Goal: Task Accomplishment & Management: Manage account settings

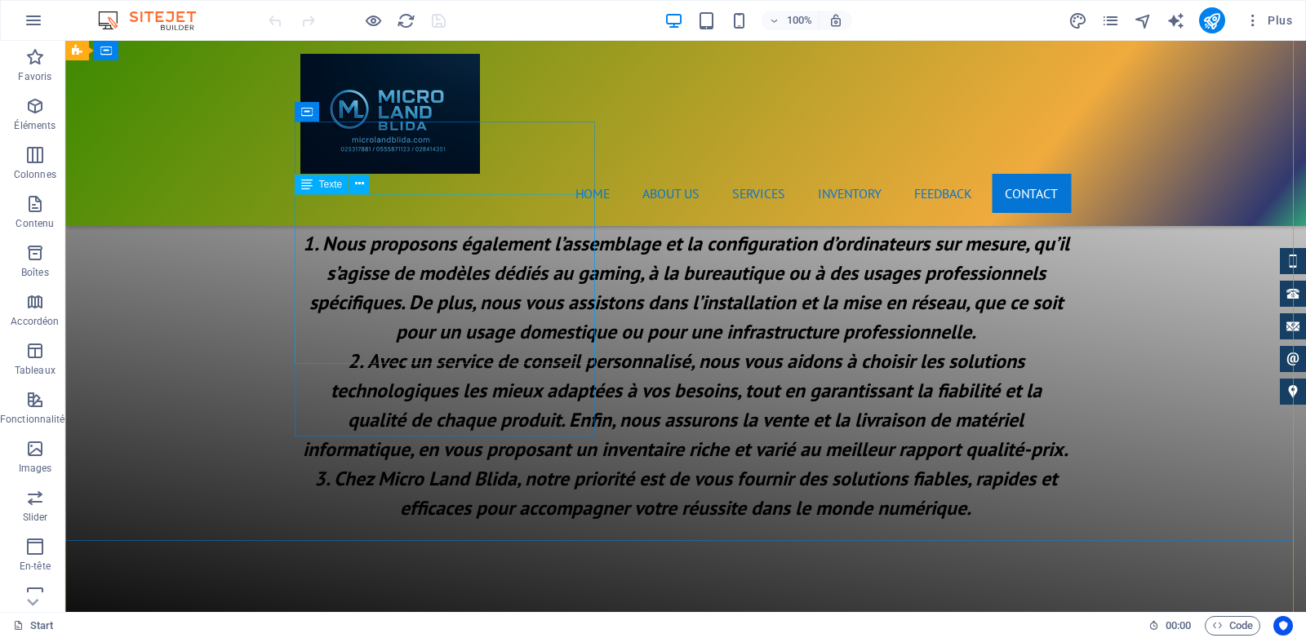
scroll to position [2069, 0]
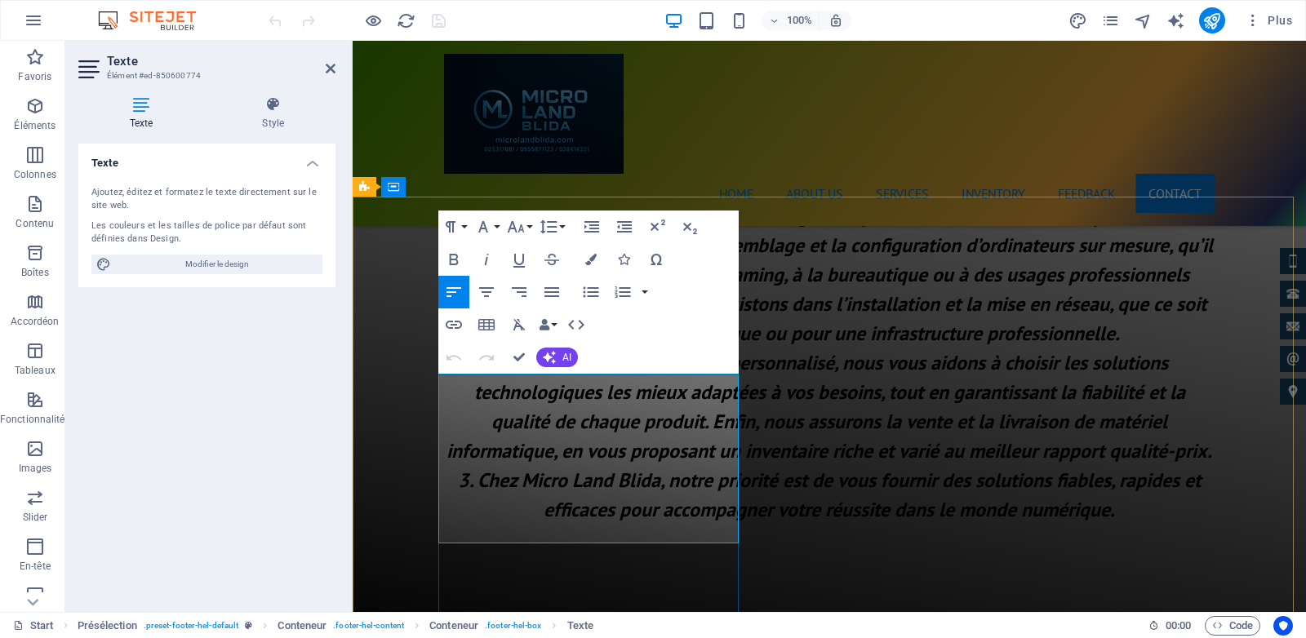
drag, startPoint x: 516, startPoint y: 456, endPoint x: 461, endPoint y: 451, distance: 54.9
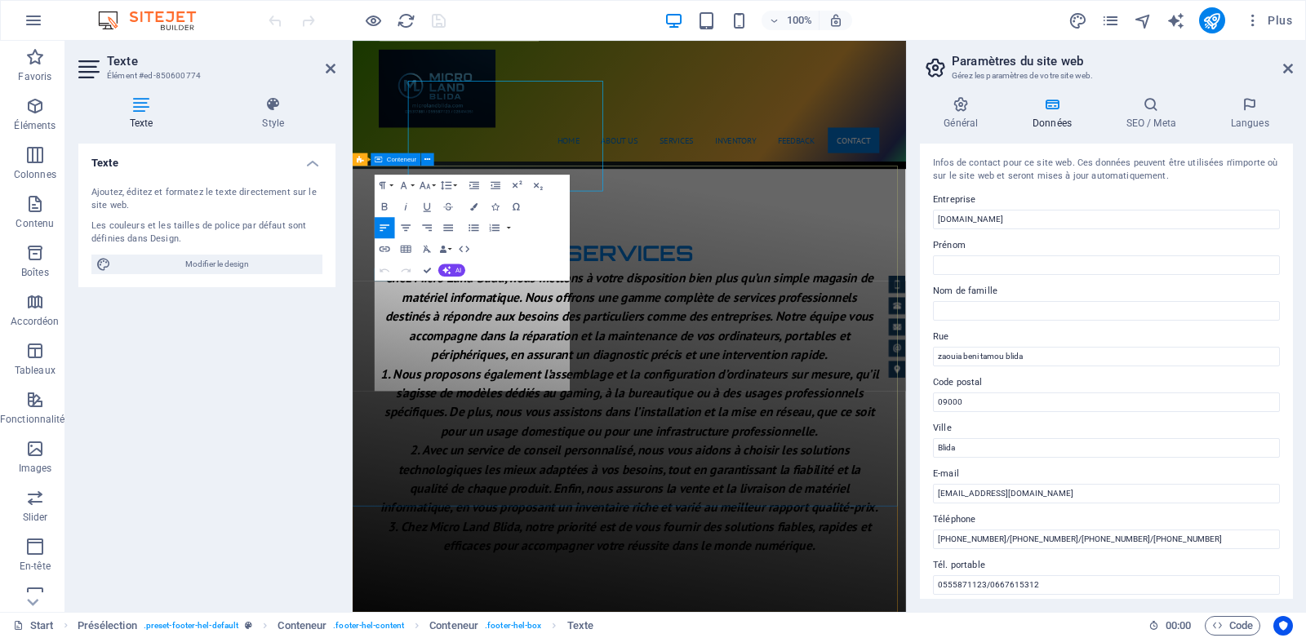
scroll to position [2341, 0]
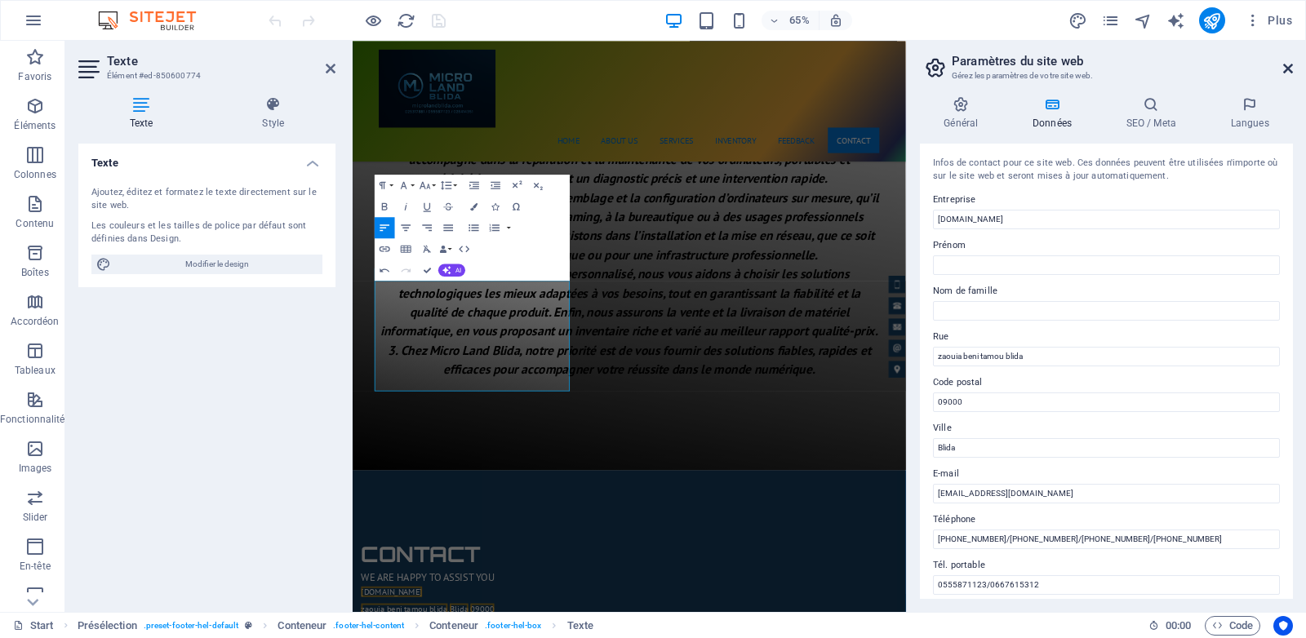
click at [1292, 65] on icon at bounding box center [1288, 68] width 10 height 13
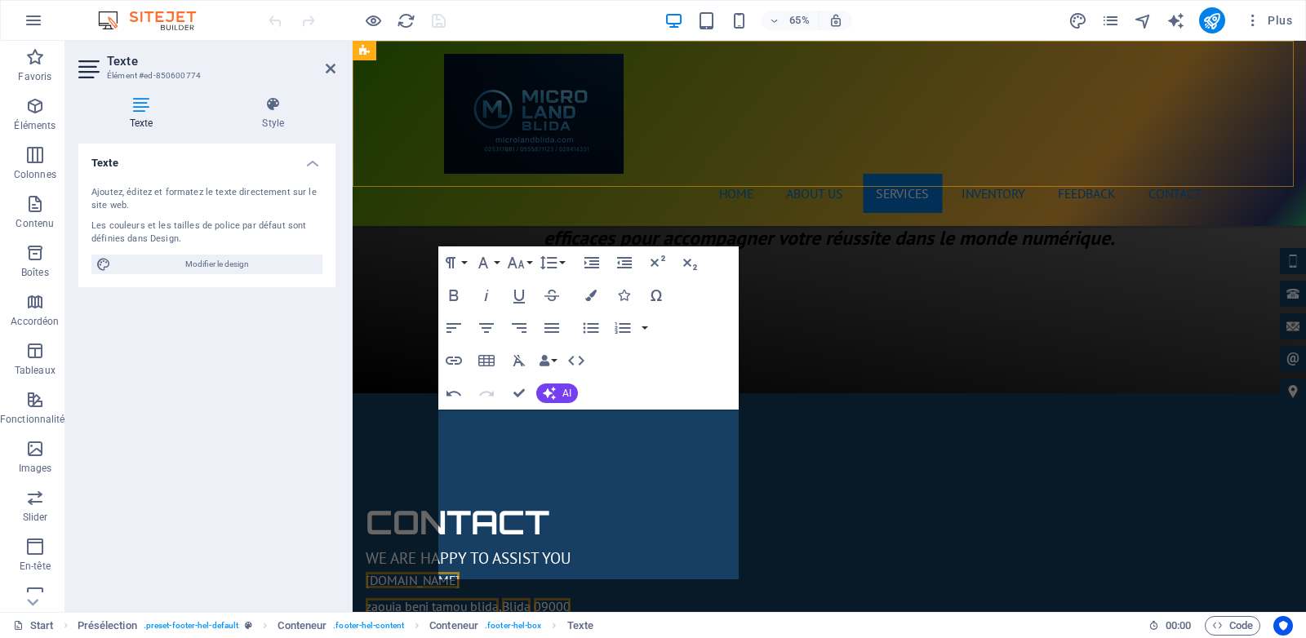
scroll to position [2033, 0]
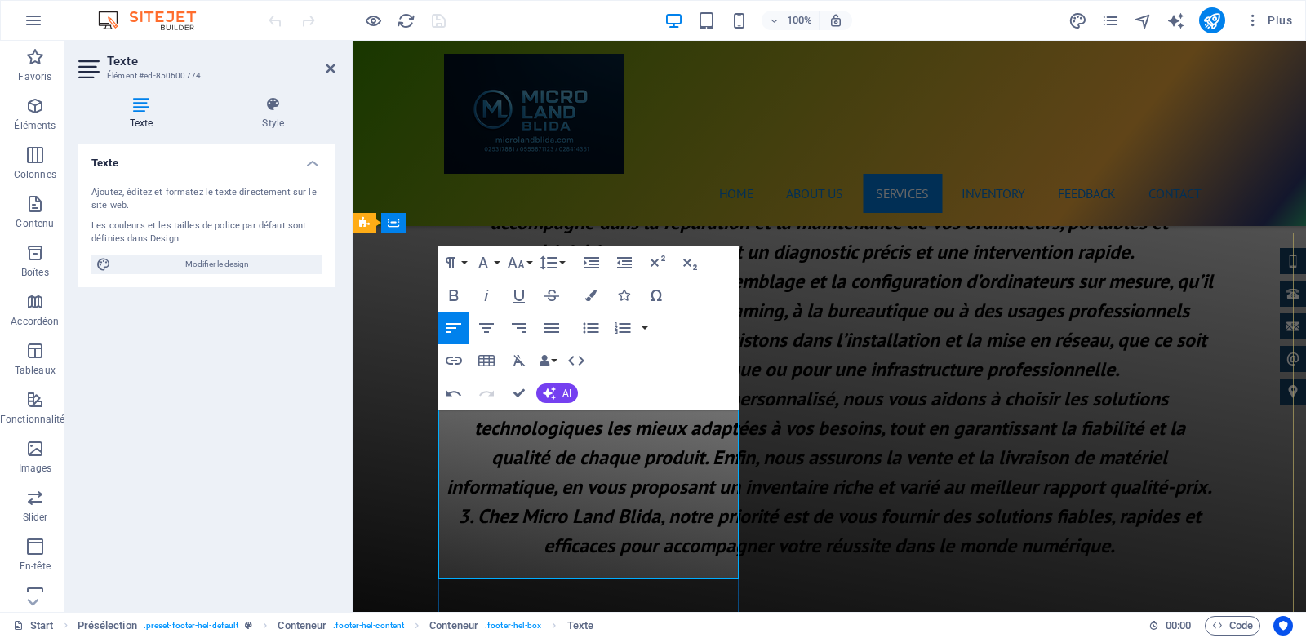
drag, startPoint x: 585, startPoint y: 469, endPoint x: 554, endPoint y: 474, distance: 31.3
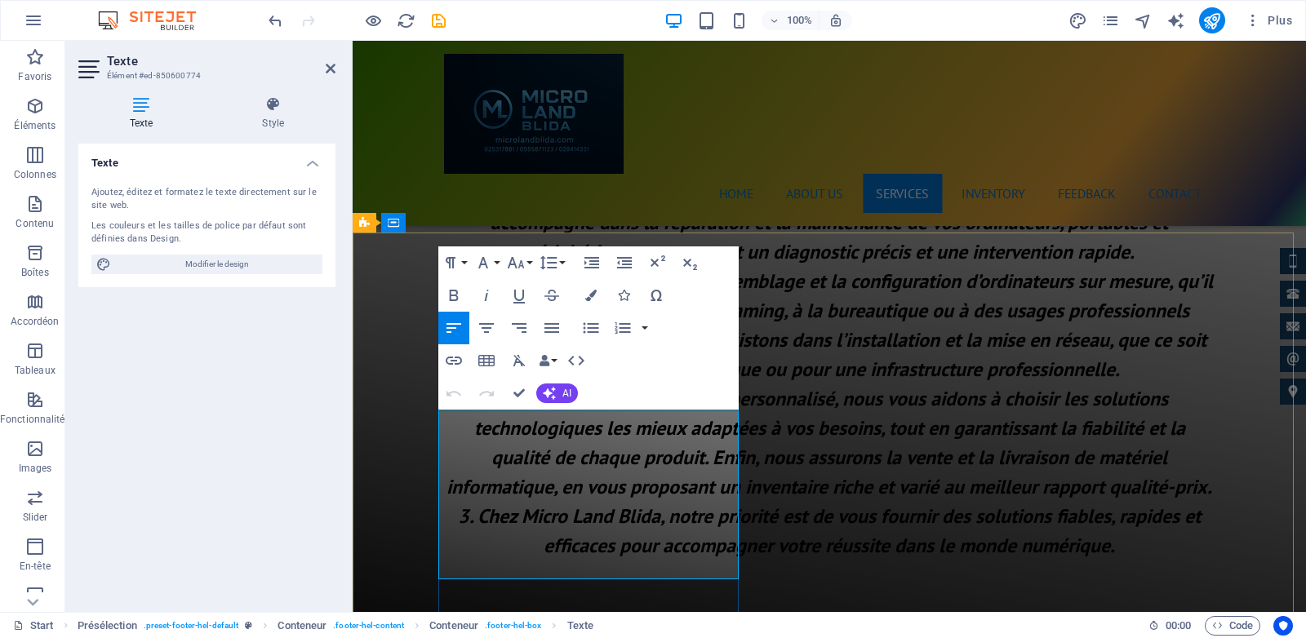
drag, startPoint x: 559, startPoint y: 493, endPoint x: 660, endPoint y: 493, distance: 100.4
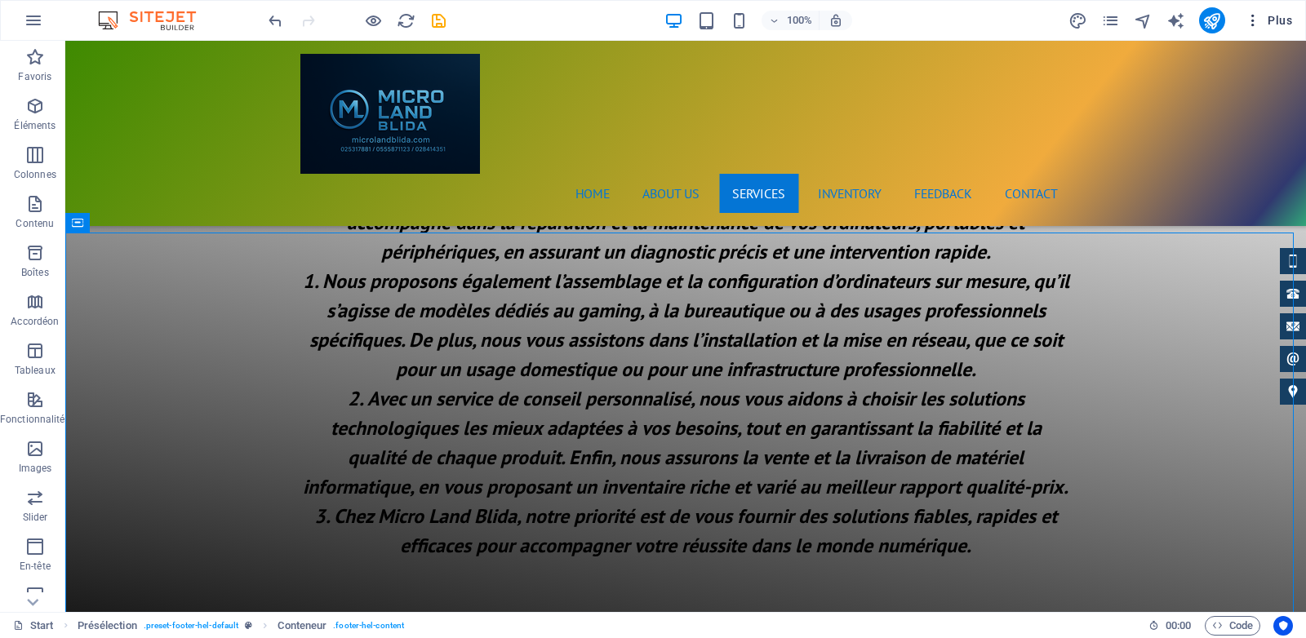
click at [1288, 21] on span "Plus" at bounding box center [1268, 20] width 47 height 16
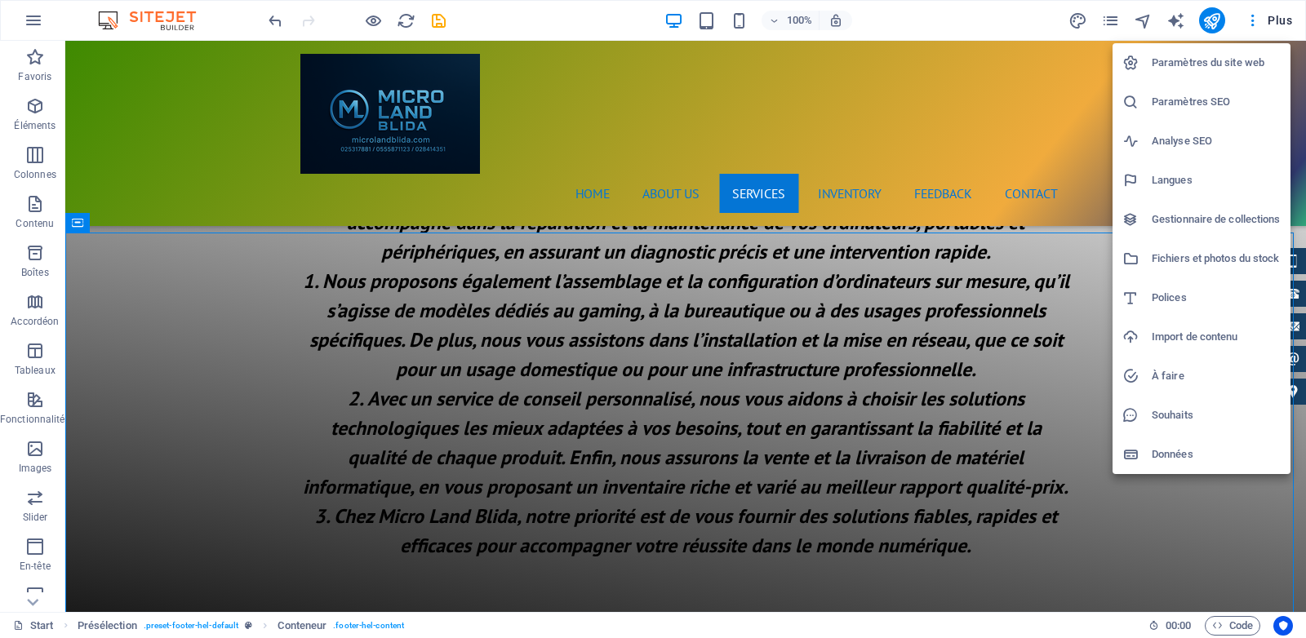
click at [1206, 56] on h6 "Paramètres du site web" at bounding box center [1216, 63] width 129 height 20
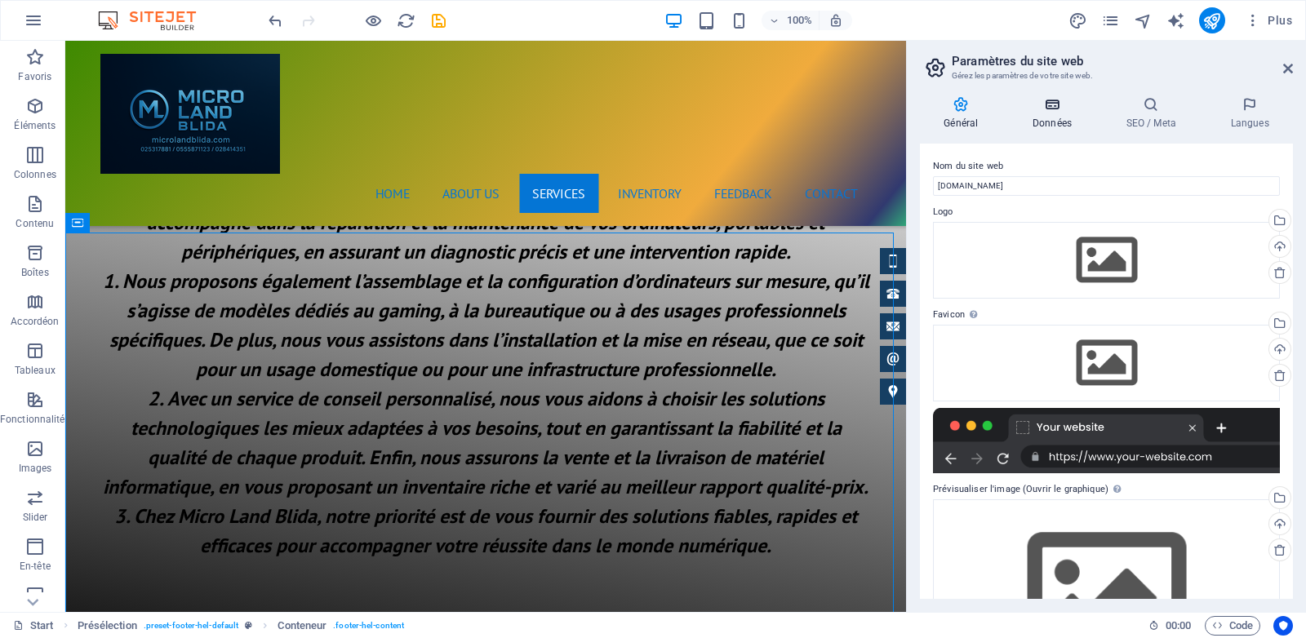
click at [1068, 118] on h4 "Données" at bounding box center [1056, 113] width 94 height 34
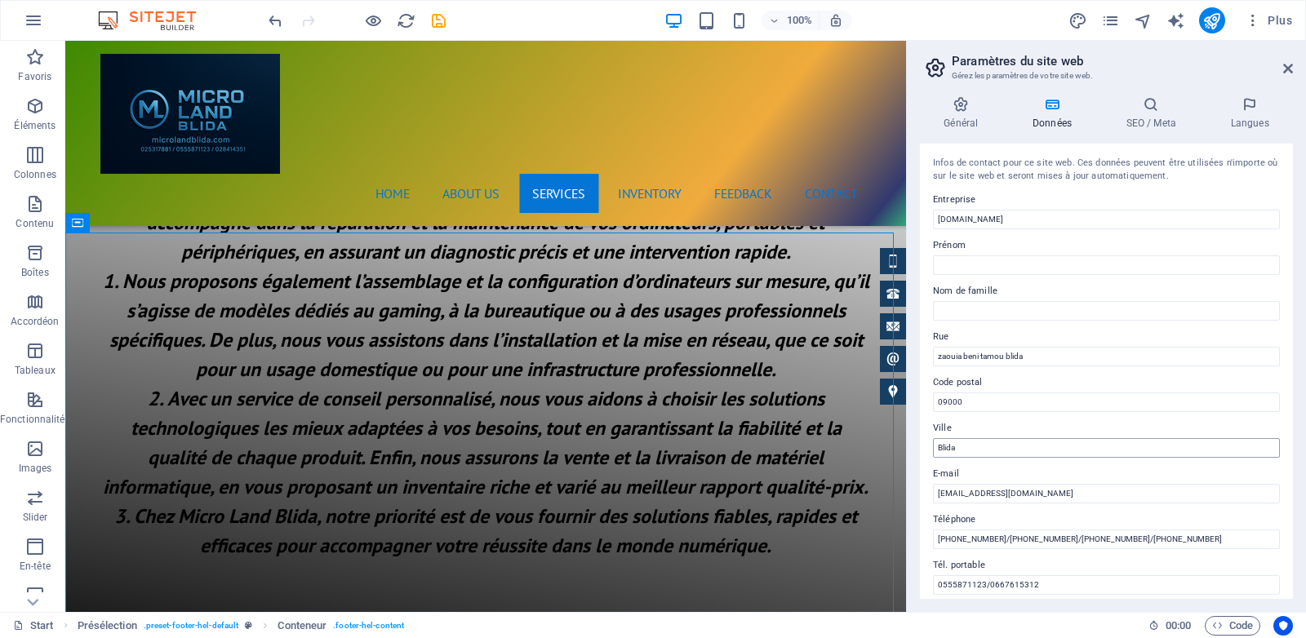
scroll to position [136, 0]
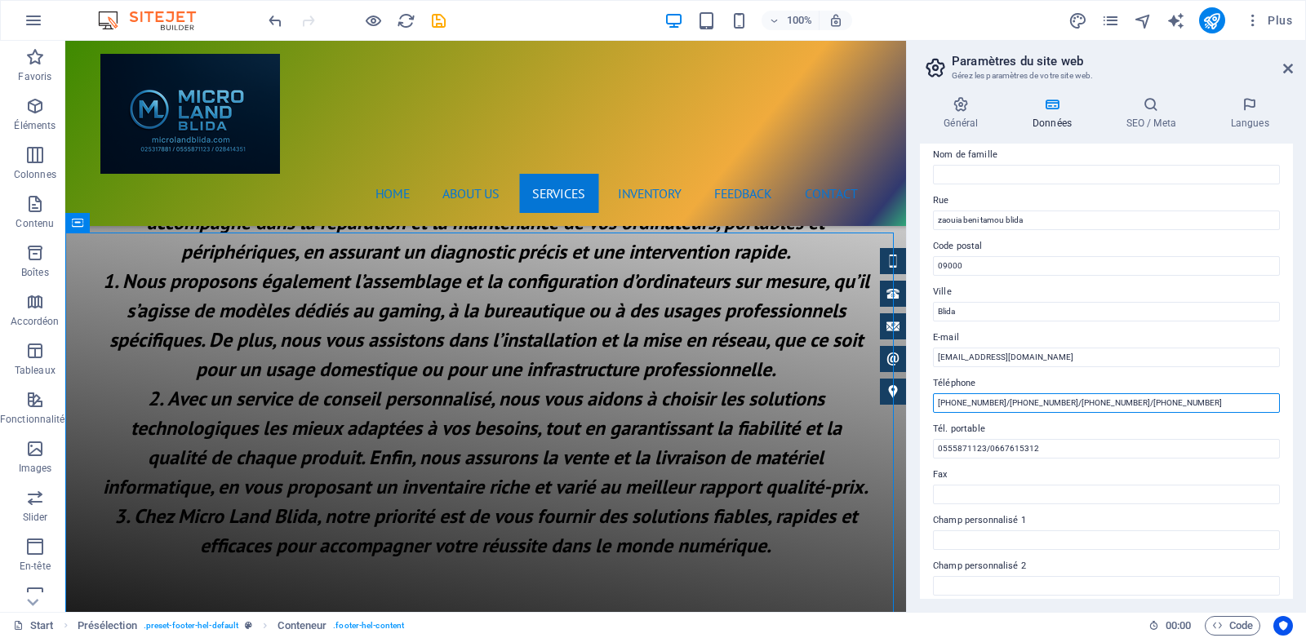
drag, startPoint x: 1181, startPoint y: 402, endPoint x: 1122, endPoint y: 407, distance: 59.8
click at [1122, 407] on input "[PHONE_NUMBER]/[PHONE_NUMBER]/[PHONE_NUMBER]/[PHONE_NUMBER]" at bounding box center [1106, 404] width 347 height 20
drag, startPoint x: 1056, startPoint y: 401, endPoint x: 998, endPoint y: 407, distance: 57.4
click at [998, 407] on input "[PHONE_NUMBER]/[PHONE_NUMBER]/[PHONE_NUMBER]/" at bounding box center [1106, 404] width 347 height 20
drag, startPoint x: 1078, startPoint y: 403, endPoint x: 997, endPoint y: 407, distance: 81.7
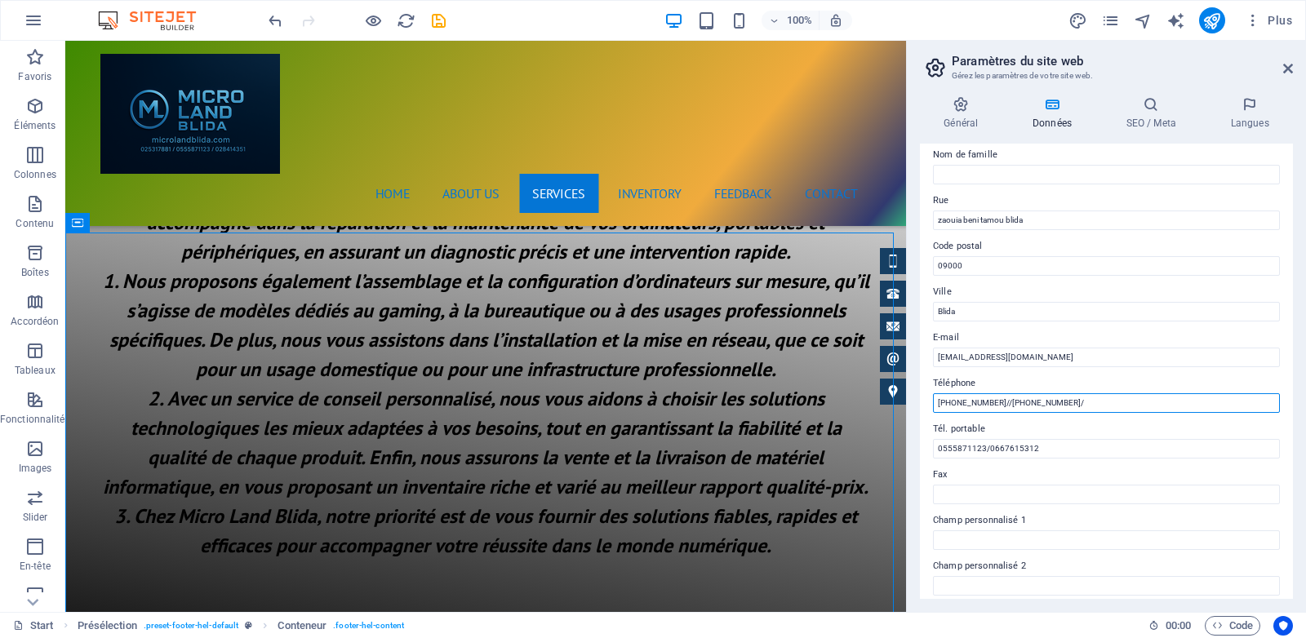
click at [997, 407] on input "[PHONE_NUMBER]//[PHONE_NUMBER]/" at bounding box center [1106, 404] width 347 height 20
type input "[PHONE_NUMBER]/[PHONE_NUMBER]/0555871123/0667615312"
click at [1288, 65] on icon at bounding box center [1288, 68] width 10 height 13
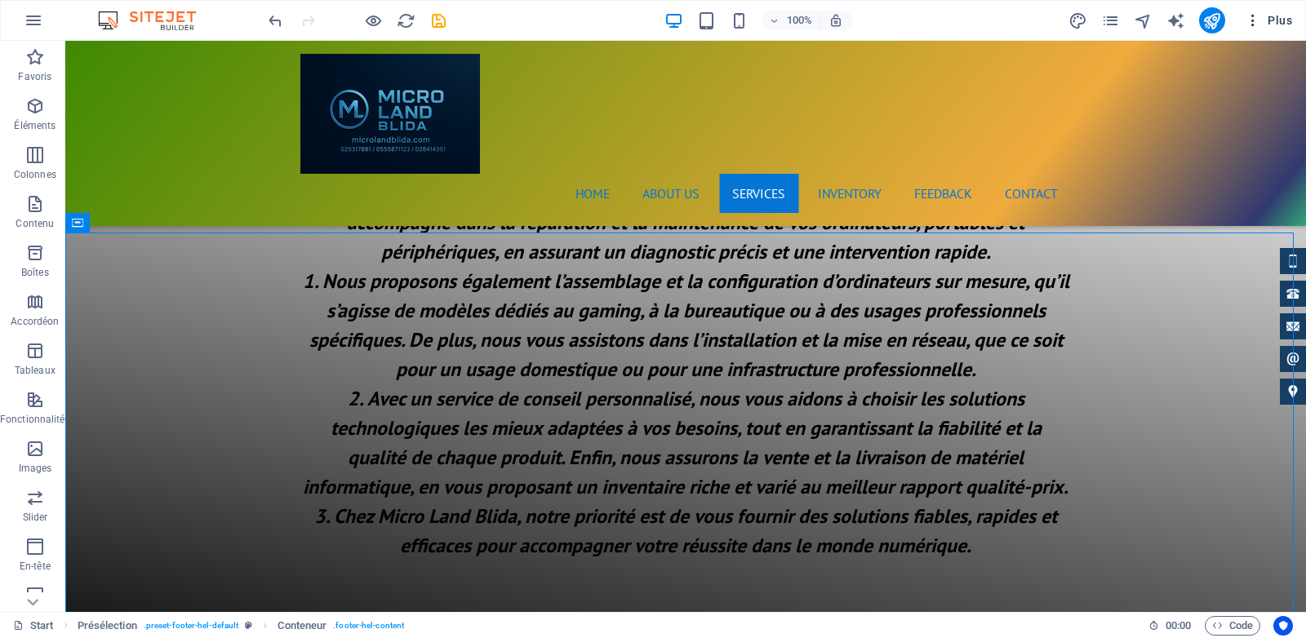
click at [1291, 16] on span "Plus" at bounding box center [1268, 20] width 47 height 16
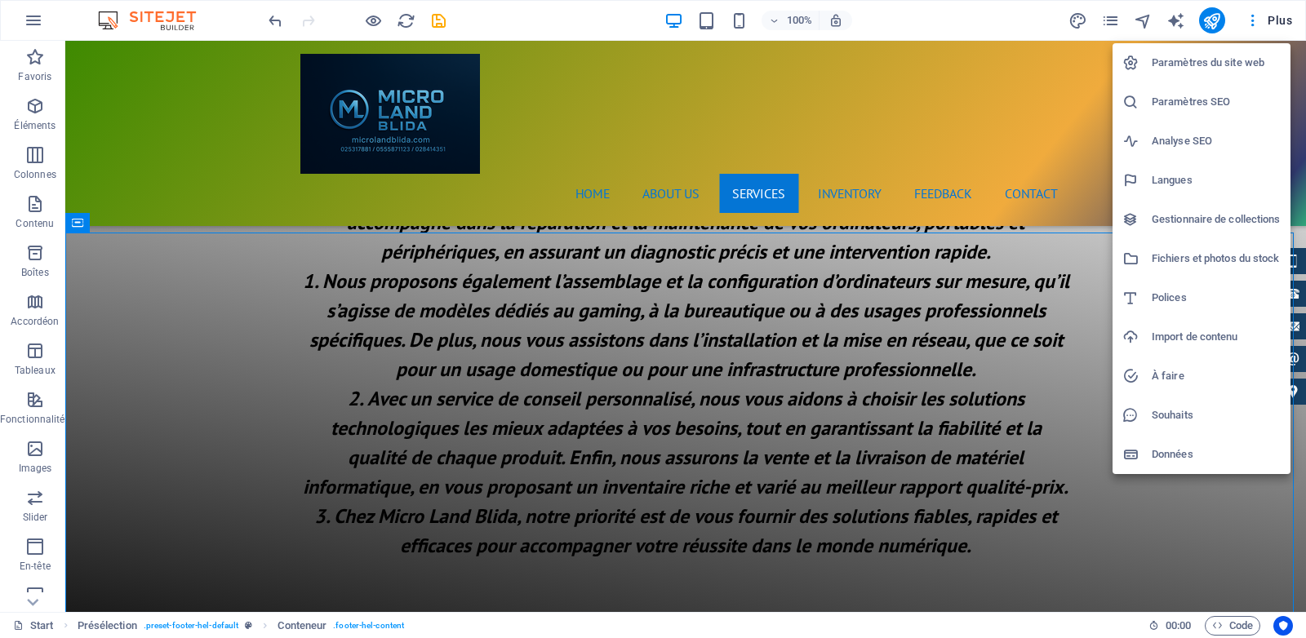
click at [1205, 66] on h6 "Paramètres du site web" at bounding box center [1216, 63] width 129 height 20
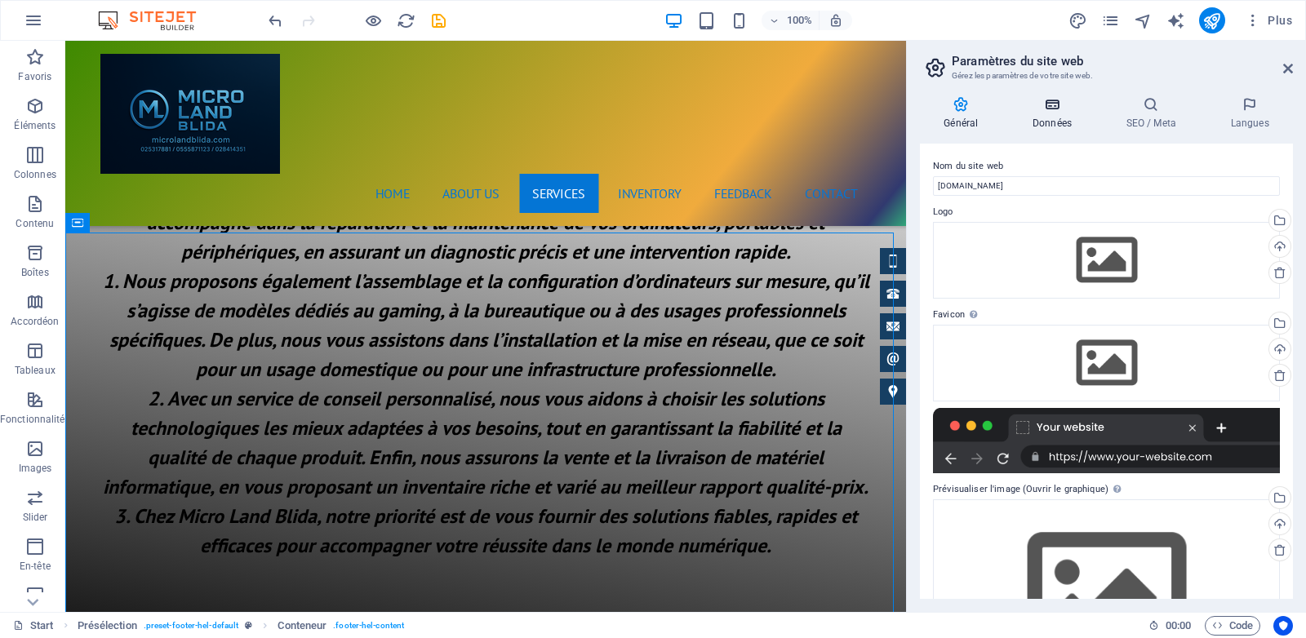
click at [1056, 117] on h4 "Données" at bounding box center [1056, 113] width 94 height 34
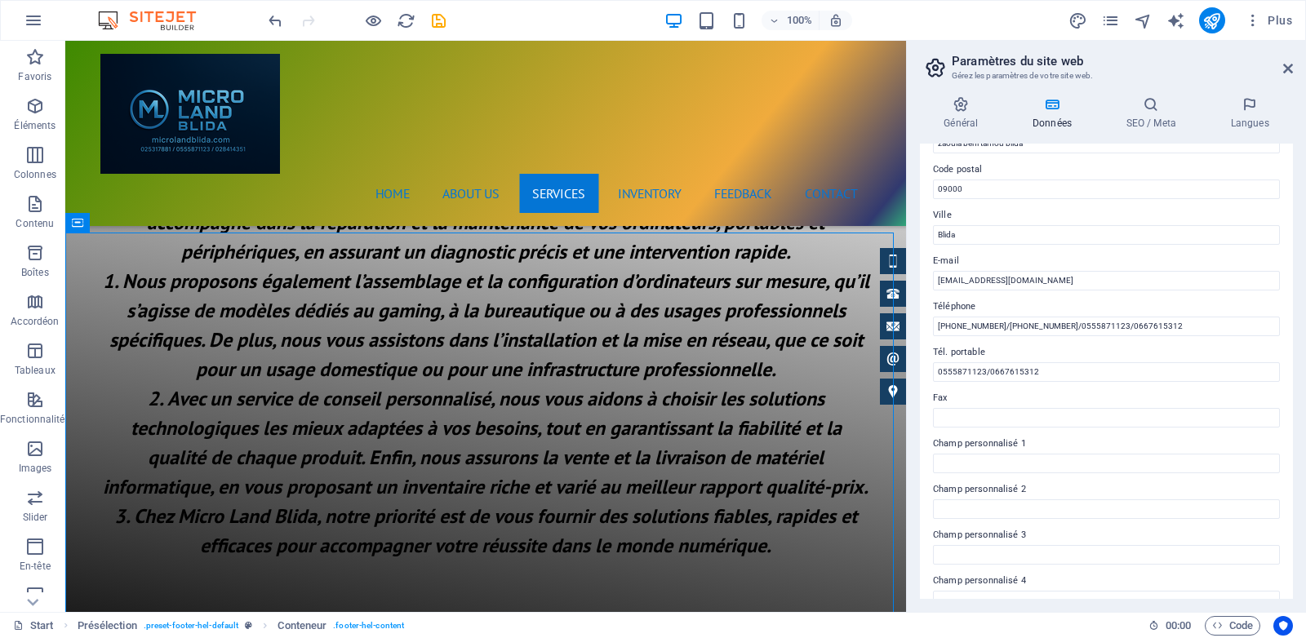
scroll to position [272, 0]
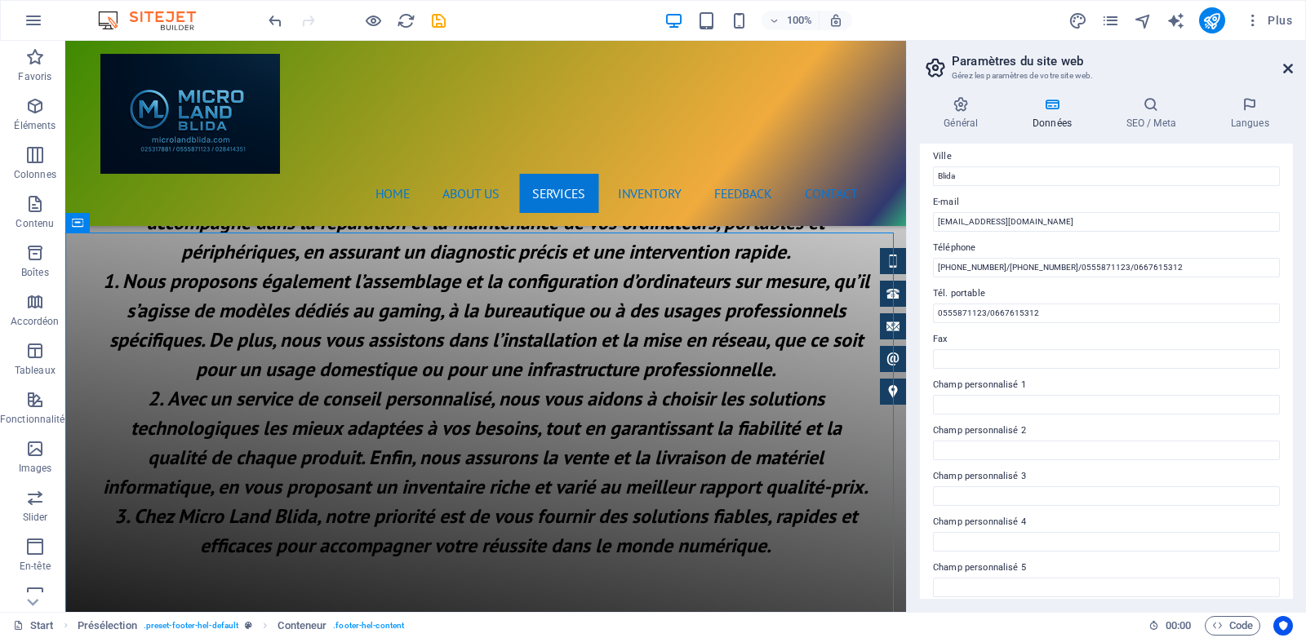
click at [1285, 65] on icon at bounding box center [1288, 68] width 10 height 13
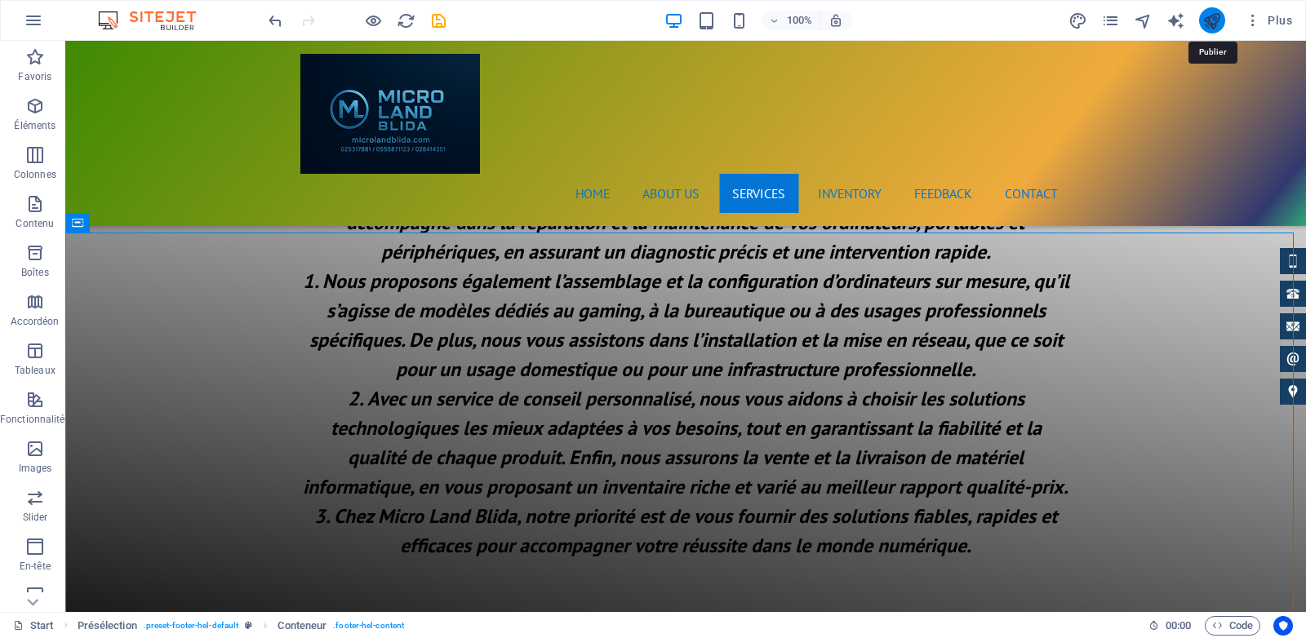
click at [1212, 17] on icon "publish" at bounding box center [1212, 20] width 19 height 19
checkbox input "false"
